Goal: Information Seeking & Learning: Learn about a topic

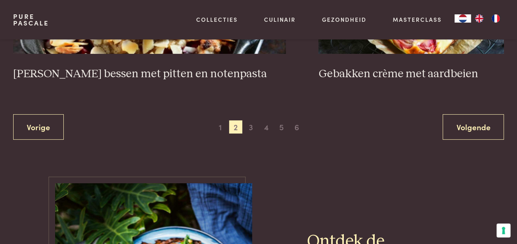
scroll to position [1555, 0]
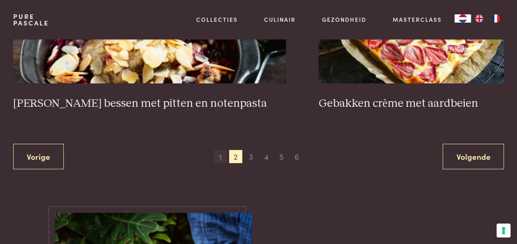
click at [219, 150] on span "1" at bounding box center [220, 156] width 13 height 13
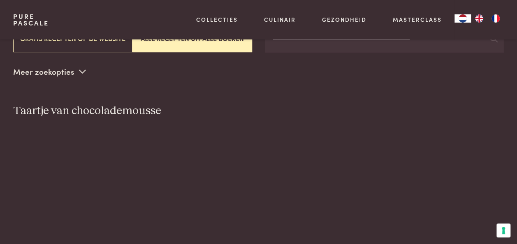
scroll to position [189, 0]
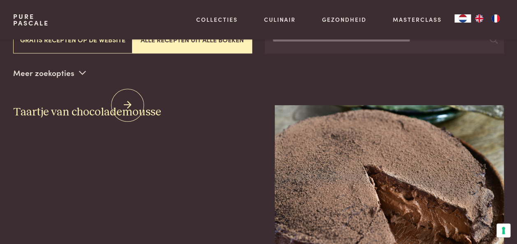
click at [120, 105] on h3 "Taartje van chocolademousse" at bounding box center [127, 112] width 229 height 14
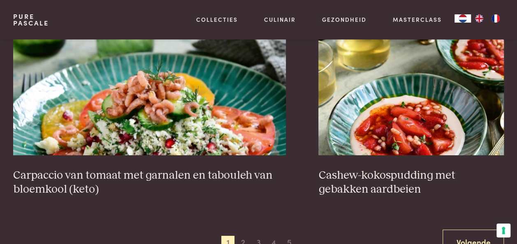
scroll to position [1445, 0]
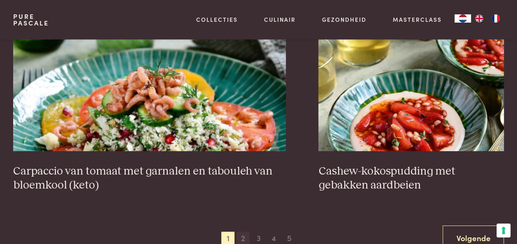
click at [245, 232] on span "2" at bounding box center [243, 238] width 13 height 13
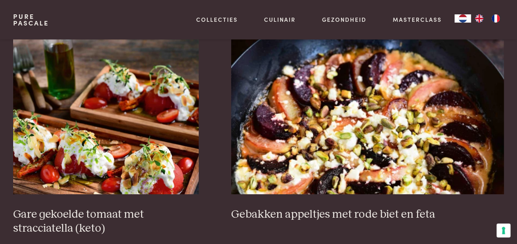
scroll to position [1226, 0]
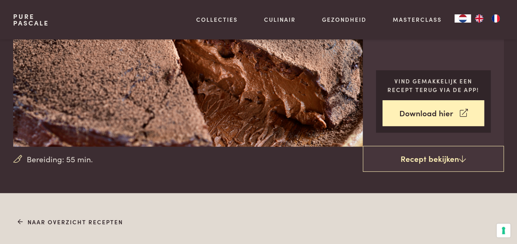
scroll to position [105, 0]
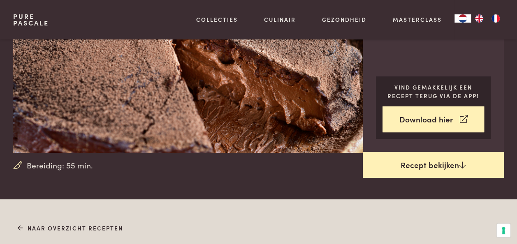
click at [426, 166] on link "Recept bekijken" at bounding box center [433, 165] width 141 height 26
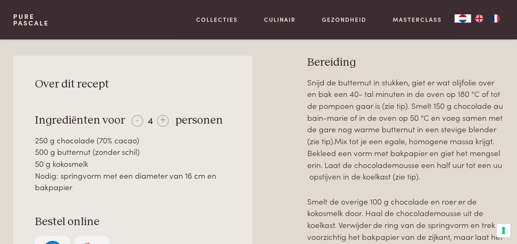
scroll to position [305, 0]
